Goal: Task Accomplishment & Management: Use online tool/utility

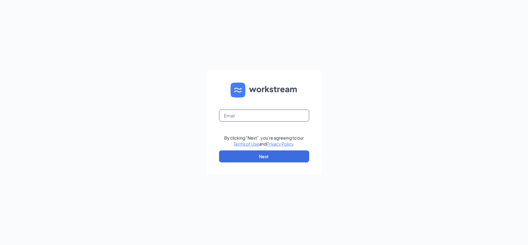
drag, startPoint x: 242, startPoint y: 115, endPoint x: 242, endPoint y: 118, distance: 3.3
click at [242, 115] on input "text" at bounding box center [264, 116] width 90 height 12
type input "[EMAIL_ADDRESS][DOMAIN_NAME]"
click at [246, 152] on button "Next" at bounding box center [264, 157] width 90 height 12
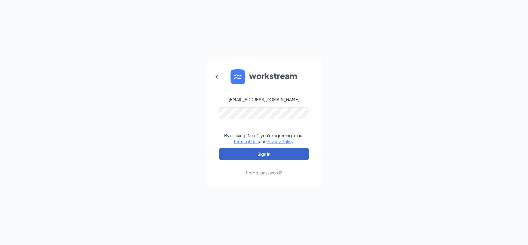
click at [261, 152] on button "Sign In" at bounding box center [264, 154] width 90 height 12
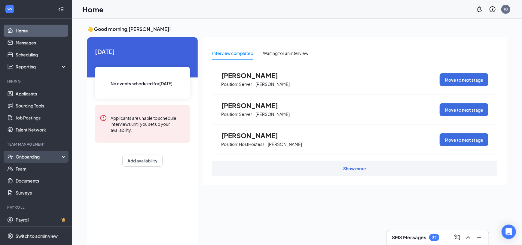
drag, startPoint x: 25, startPoint y: 155, endPoint x: 28, endPoint y: 156, distance: 3.1
click at [26, 155] on div "Onboarding" at bounding box center [39, 157] width 46 height 6
click at [28, 168] on link "Overview" at bounding box center [41, 169] width 51 height 12
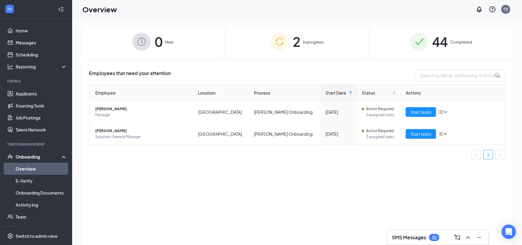
click at [440, 48] on span "44" at bounding box center [441, 41] width 16 height 21
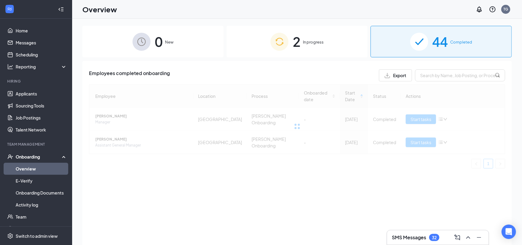
click at [445, 84] on div "Employees completed onboarding Export Employee Location Process Onboarded date …" at bounding box center [297, 121] width 417 height 104
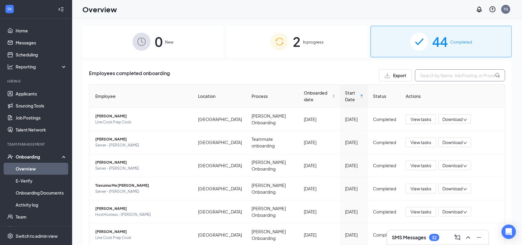
click at [443, 76] on input "text" at bounding box center [460, 75] width 90 height 12
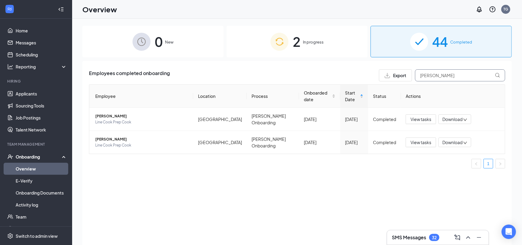
type input "[PERSON_NAME]"
